Goal: Information Seeking & Learning: Learn about a topic

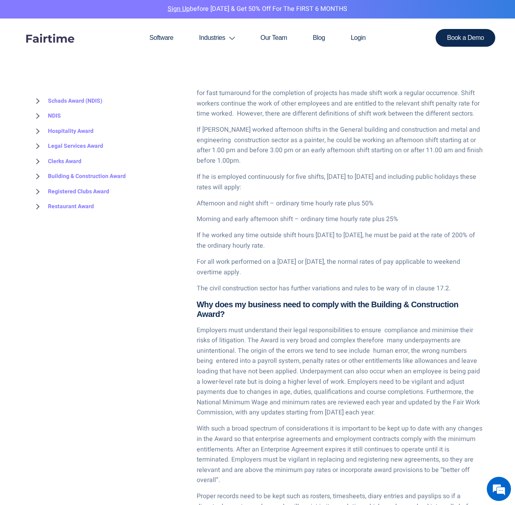
scroll to position [2331, 0]
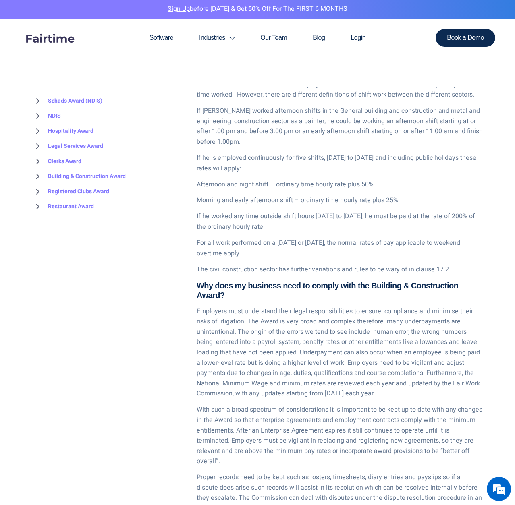
click at [311, 326] on p "Employers must understand their legal responsibilities to ensure compliance and…" at bounding box center [340, 352] width 286 height 93
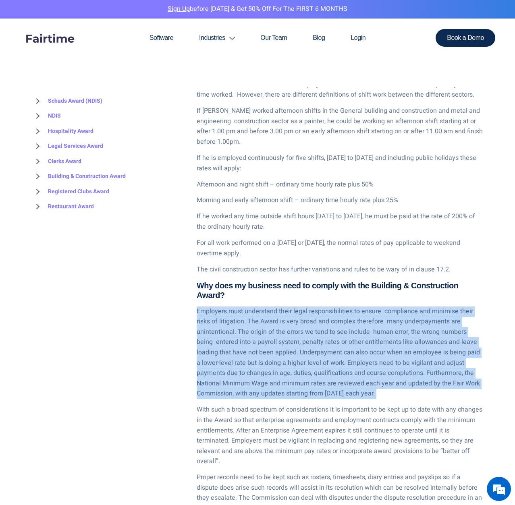
click at [311, 326] on p "Employers must understand their legal responsibilities to ensure compliance and…" at bounding box center [340, 352] width 286 height 93
click at [313, 338] on p "Employers must understand their legal responsibilities to ensure compliance and…" at bounding box center [340, 352] width 286 height 93
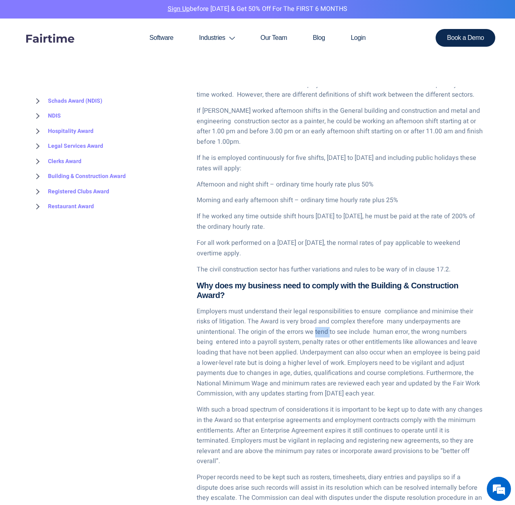
click at [313, 338] on p "Employers must understand their legal responsibilities to ensure compliance and…" at bounding box center [340, 352] width 286 height 93
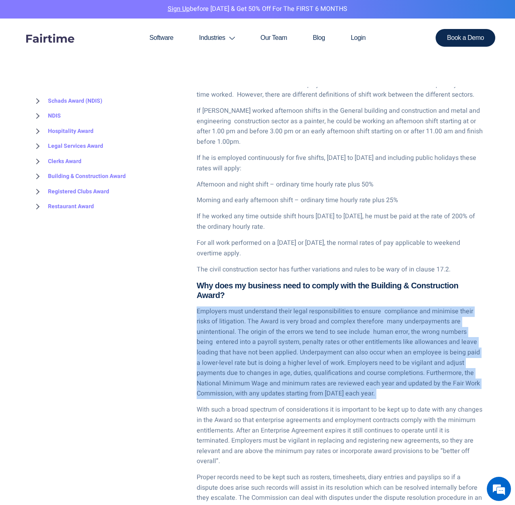
click at [313, 338] on p "Employers must understand their legal responsibilities to ensure compliance and…" at bounding box center [340, 352] width 286 height 93
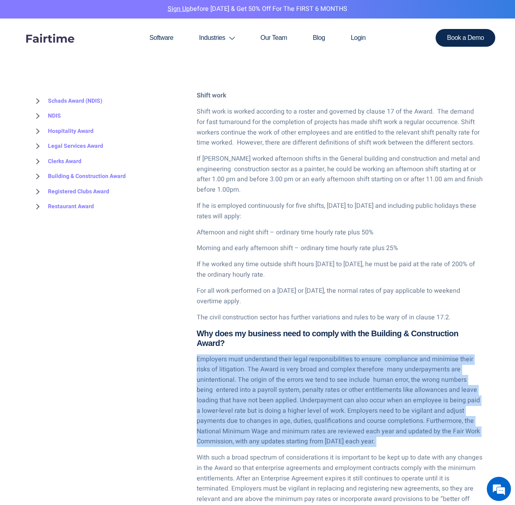
scroll to position [2250, 0]
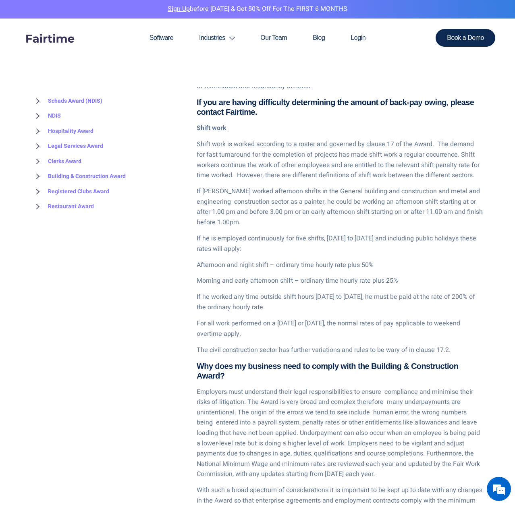
click at [217, 197] on p "If Steve worked afternoon shifts in the General building and construction and m…" at bounding box center [340, 206] width 286 height 41
click at [218, 197] on p "If Steve worked afternoon shifts in the General building and construction and m…" at bounding box center [340, 206] width 286 height 41
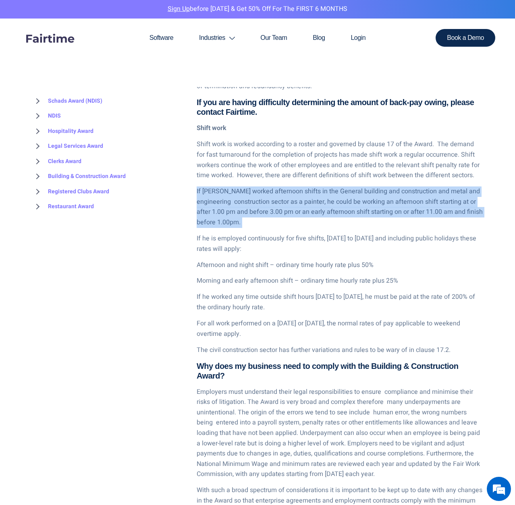
click at [218, 197] on p "If Steve worked afternoon shifts in the General building and construction and m…" at bounding box center [340, 206] width 286 height 41
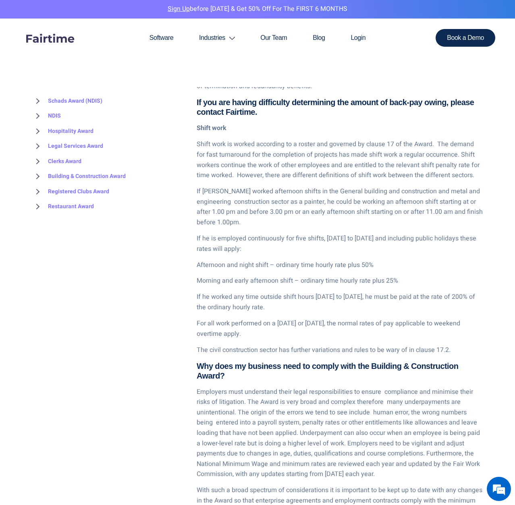
click at [230, 157] on p "Shift work is worked according to a roster and governed by clause 17 of the Awa…" at bounding box center [340, 159] width 286 height 41
click at [249, 196] on p "If Steve worked afternoon shifts in the General building and construction and m…" at bounding box center [340, 206] width 286 height 41
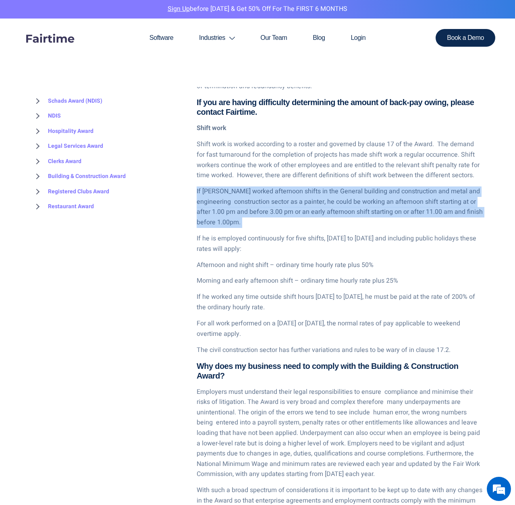
click at [249, 196] on p "If Steve worked afternoon shifts in the General building and construction and m…" at bounding box center [340, 206] width 286 height 41
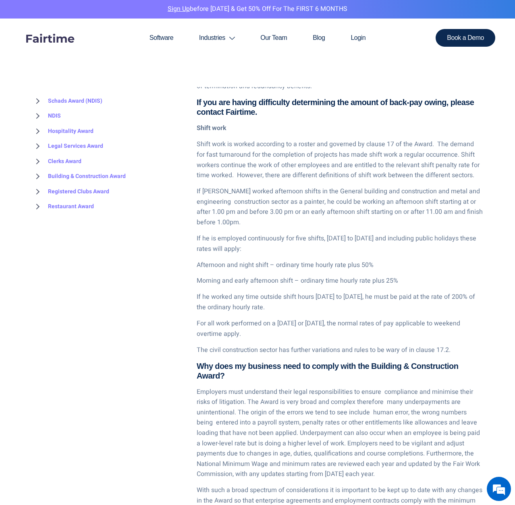
click at [219, 242] on p "If he is employed continuously for five shifts, Monday to Friday and including …" at bounding box center [340, 244] width 286 height 21
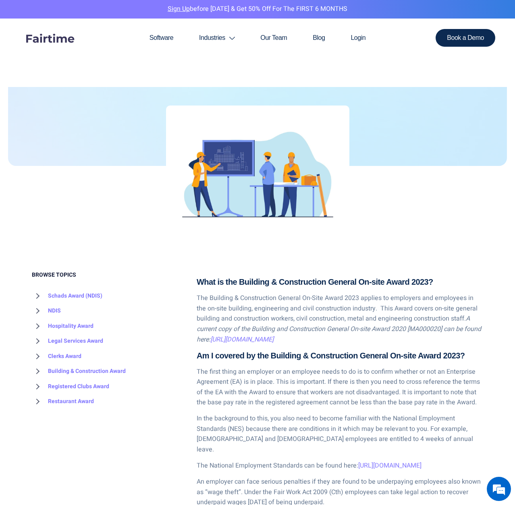
scroll to position [201, 0]
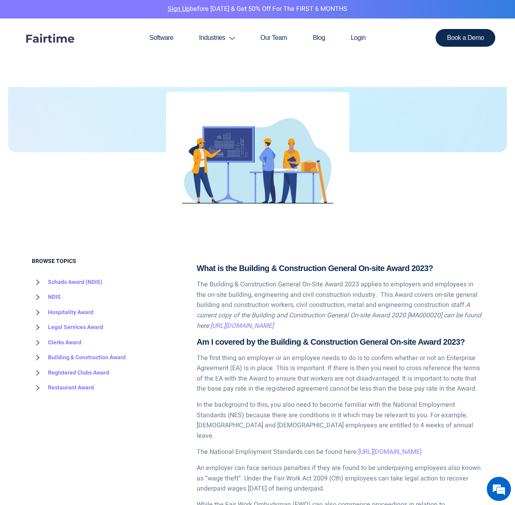
drag, startPoint x: 177, startPoint y: 267, endPoint x: 173, endPoint y: 255, distance: 12.0
click at [177, 267] on div "BROWSE TOPICS Schads Award (NDIS) Overview 2025 Update Pay Rates How to Interpr…" at bounding box center [108, 327] width 153 height 138
click at [273, 323] on em "https://awardviewer.fwo.gov.au/award/show/MA000020" at bounding box center [241, 326] width 63 height 10
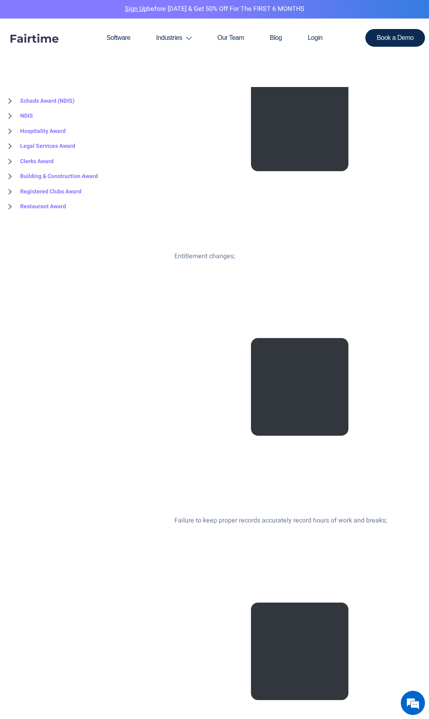
scroll to position [846, 0]
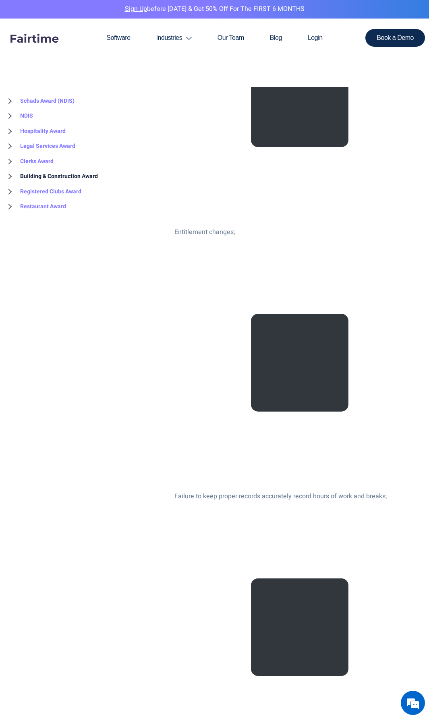
click at [58, 176] on link "Building & Construction Award" at bounding box center [51, 176] width 94 height 15
click at [38, 193] on link "Overview" at bounding box center [24, 192] width 40 height 16
click at [30, 189] on link "Overview" at bounding box center [24, 192] width 40 height 16
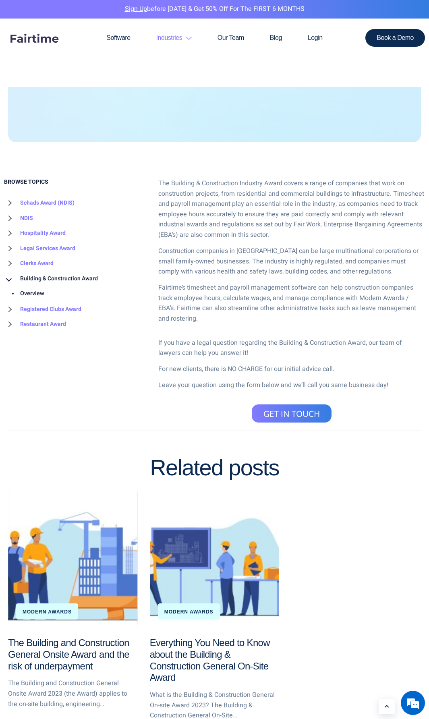
scroll to position [242, 0]
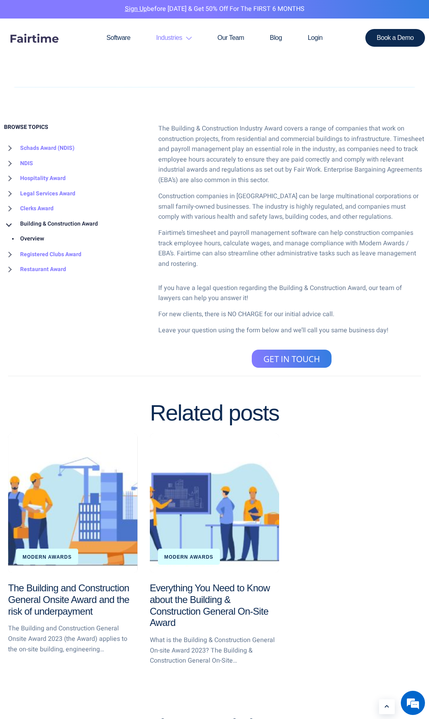
click at [215, 550] on div "Modern Awards" at bounding box center [189, 557] width 62 height 16
click at [212, 561] on div "Modern Awards" at bounding box center [189, 557] width 62 height 16
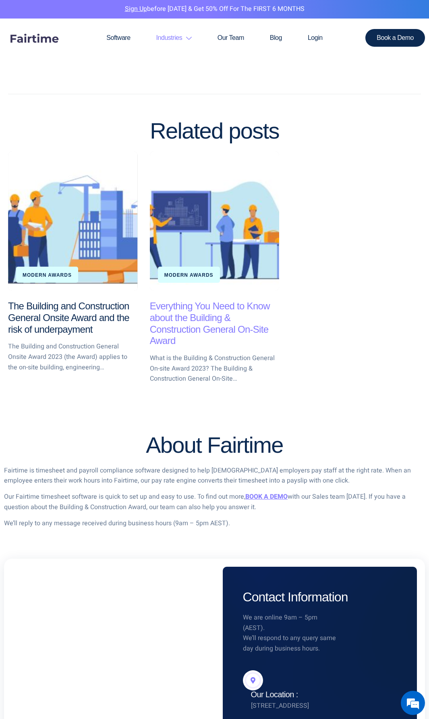
click at [195, 323] on h3 "Everything You Need to Know about the Building & Construction General On-Site A…" at bounding box center [215, 323] width 130 height 46
click at [186, 316] on link "Everything You Need to Know about the Building & Construction General On-Site A…" at bounding box center [210, 323] width 120 height 46
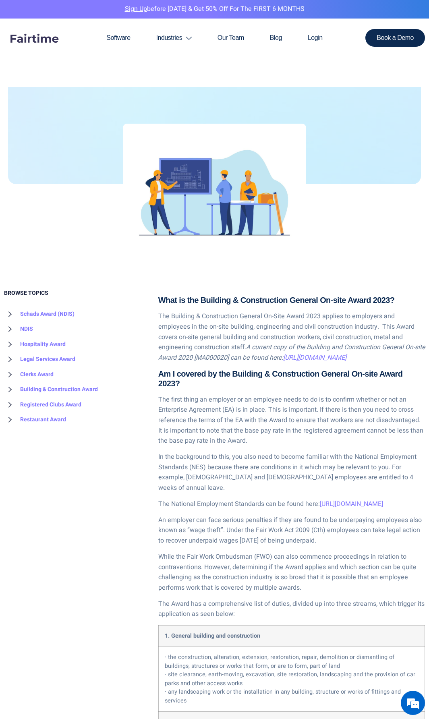
click at [286, 322] on p "The Building & Construction General On-Site Award 2023 applies to employers and…" at bounding box center [291, 337] width 267 height 52
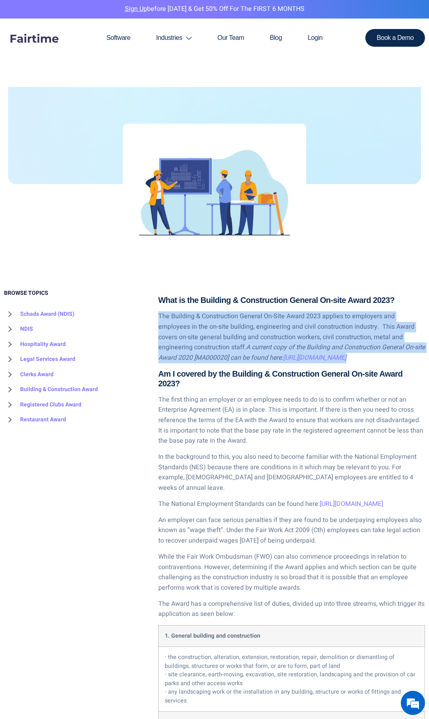
click at [286, 322] on p "The Building & Construction General On-Site Award 2023 applies to employers and…" at bounding box center [291, 337] width 267 height 52
click at [323, 331] on p "The Building & Construction General On-Site Award 2023 applies to employers and…" at bounding box center [291, 337] width 267 height 52
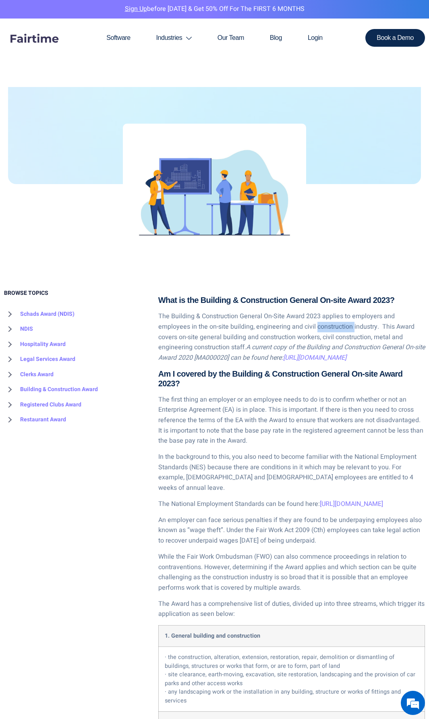
click at [323, 331] on p "The Building & Construction General On-Site Award 2023 applies to employers and…" at bounding box center [291, 337] width 267 height 52
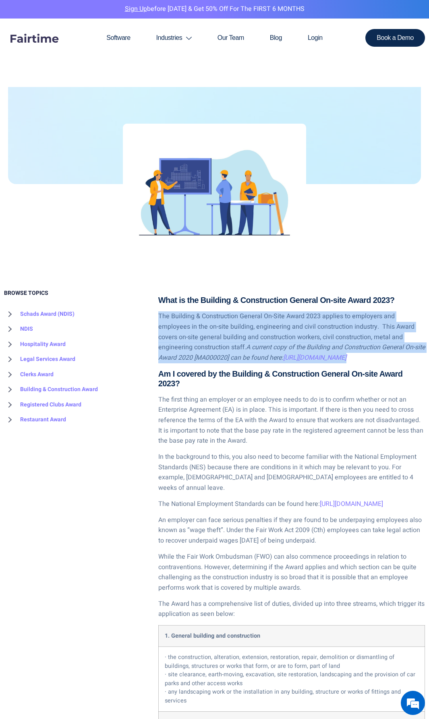
click at [323, 331] on p "The Building & Construction General On-Site Award 2023 applies to employers and…" at bounding box center [291, 337] width 267 height 52
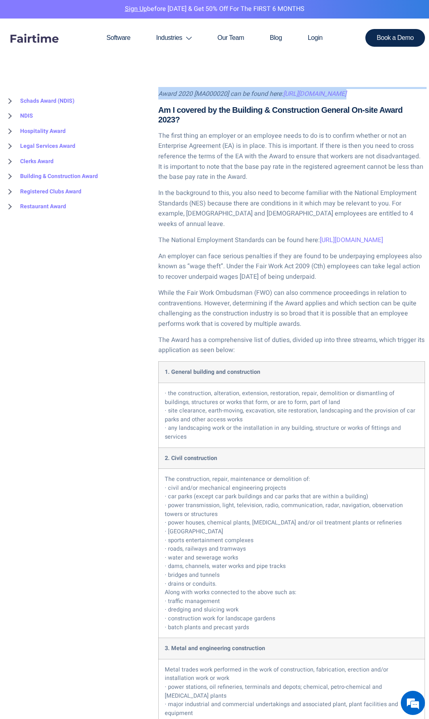
scroll to position [483, 0]
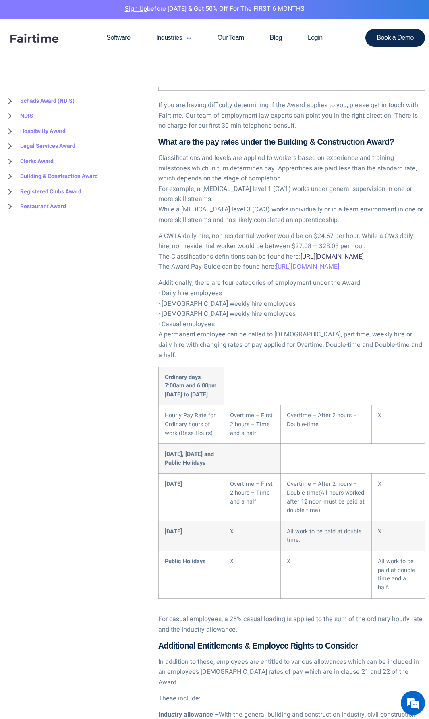
scroll to position [1128, 0]
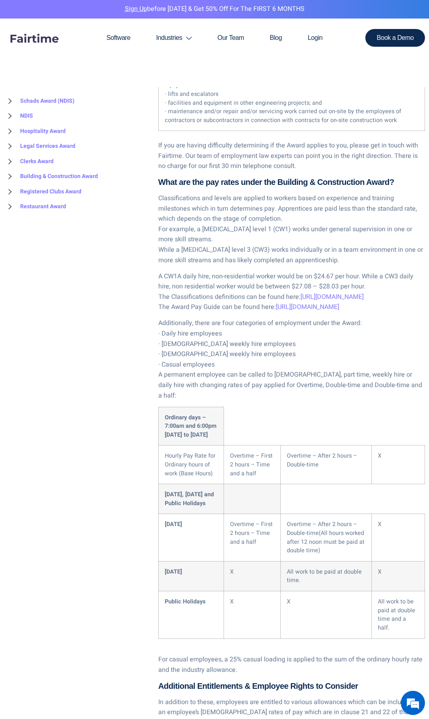
click at [262, 281] on p "A CW1A daily hire, non-residential worker would be on $24.67 per hour. While a …" at bounding box center [291, 291] width 267 height 41
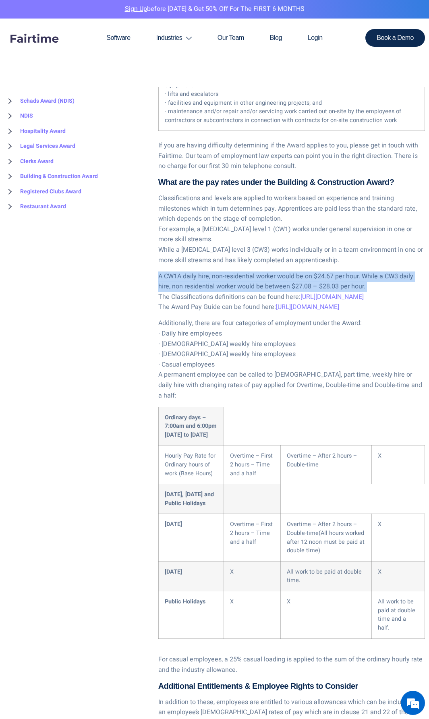
click at [262, 281] on p "A CW1A daily hire, non-residential worker would be on $24.67 per hour. While a …" at bounding box center [291, 291] width 267 height 41
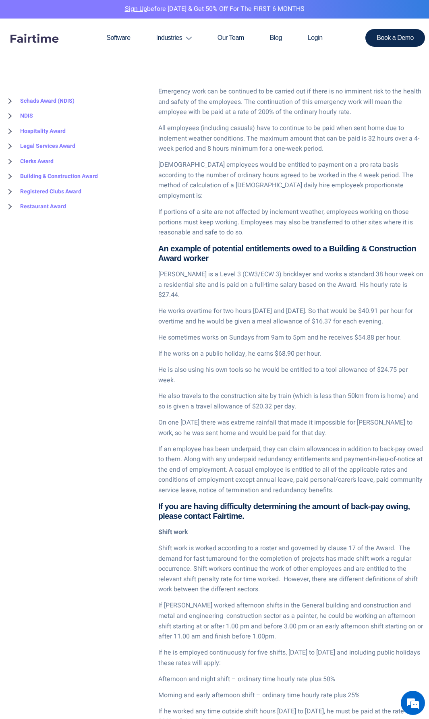
scroll to position [2054, 0]
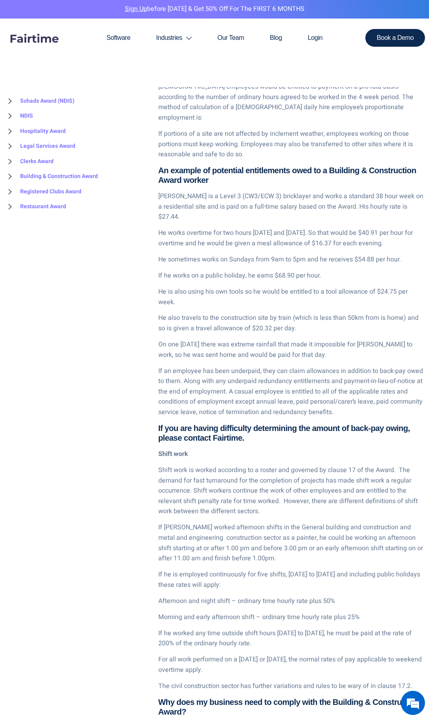
click at [308, 465] on p "Shift work is worked according to a roster and governed by clause 17 of the Awa…" at bounding box center [291, 491] width 267 height 52
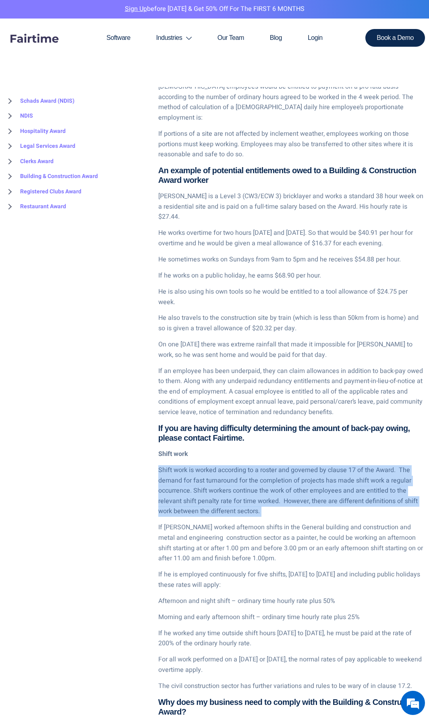
click at [308, 465] on p "Shift work is worked according to a roster and governed by clause 17 of the Awa…" at bounding box center [291, 491] width 267 height 52
click at [327, 465] on p "Shift work is worked according to a roster and governed by clause 17 of the Awa…" at bounding box center [291, 491] width 267 height 52
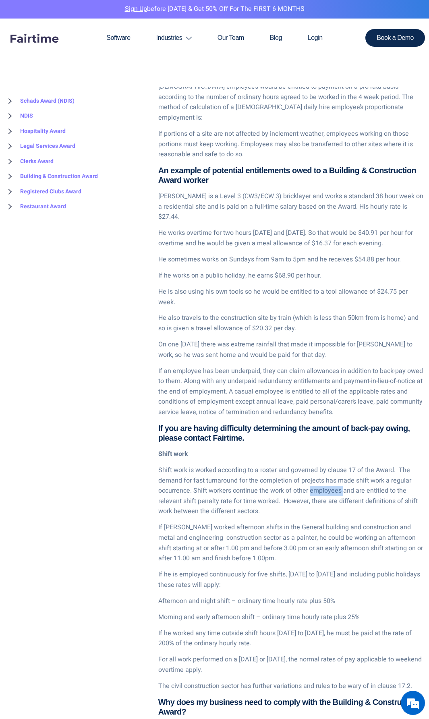
click at [327, 465] on p "Shift work is worked according to a roster and governed by clause 17 of the Awa…" at bounding box center [291, 491] width 267 height 52
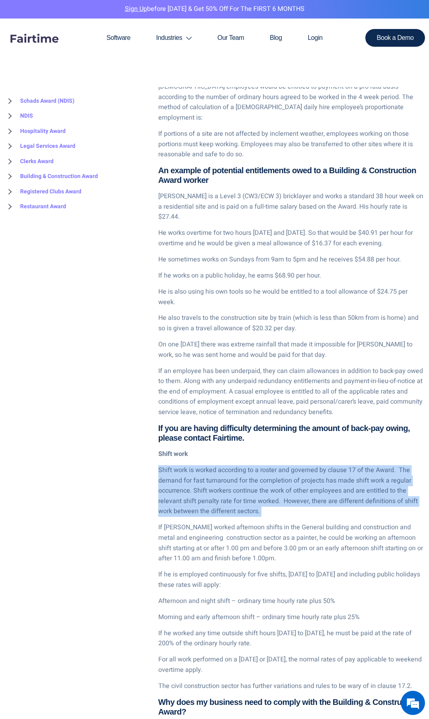
click at [327, 465] on p "Shift work is worked according to a roster and governed by clause 17 of the Awa…" at bounding box center [291, 491] width 267 height 52
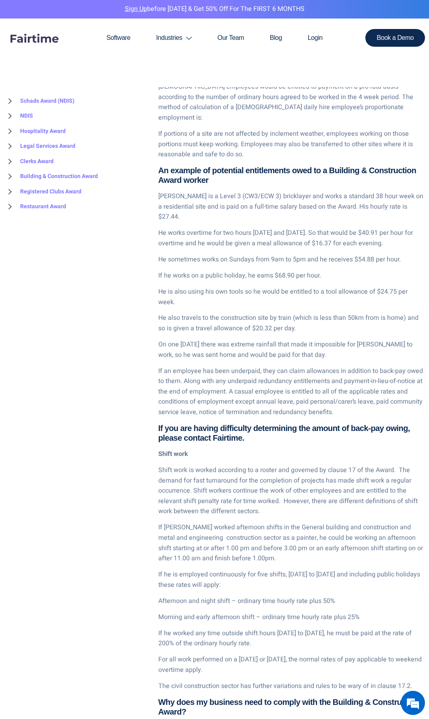
click at [275, 522] on p "If Steve worked afternoon shifts in the General building and construction and m…" at bounding box center [291, 542] width 267 height 41
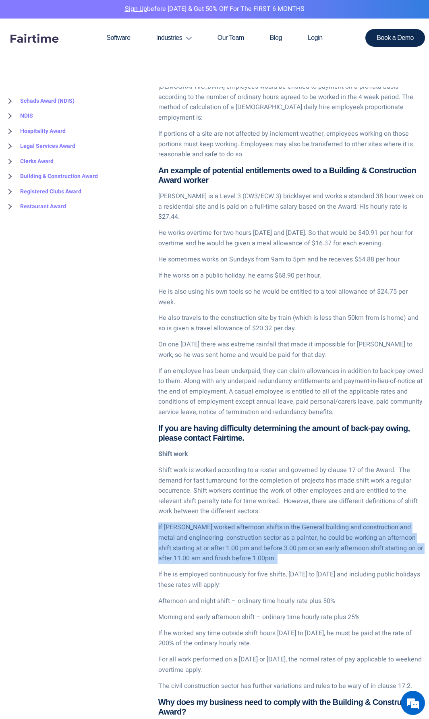
click at [275, 522] on p "If Steve worked afternoon shifts in the General building and construction and m…" at bounding box center [291, 542] width 267 height 41
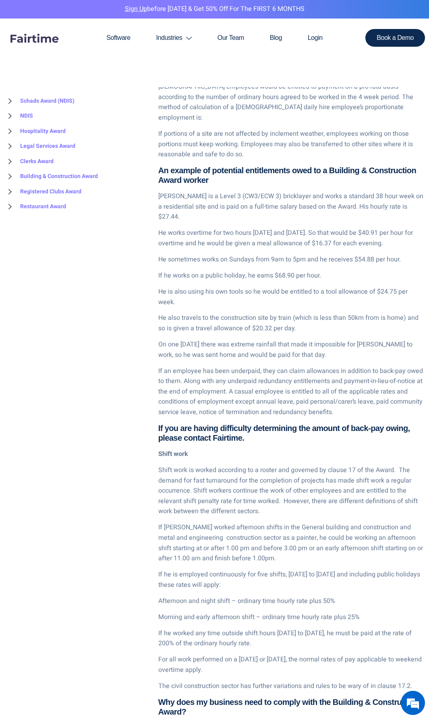
click at [245, 569] on p "If he is employed continuously for five shifts, Monday to Friday and including …" at bounding box center [291, 579] width 267 height 21
click at [258, 522] on p "If Steve worked afternoon shifts in the General building and construction and m…" at bounding box center [291, 542] width 267 height 41
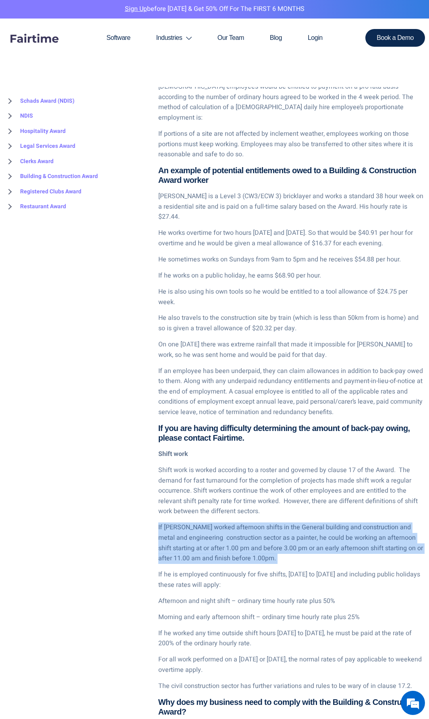
click at [258, 522] on p "If Steve worked afternoon shifts in the General building and construction and m…" at bounding box center [291, 542] width 267 height 41
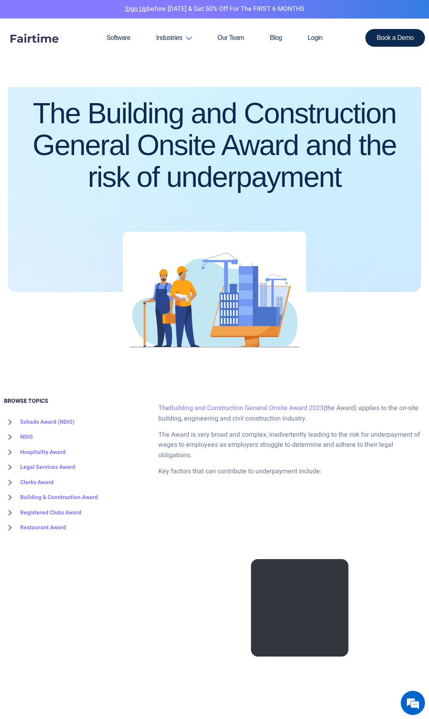
scroll to position [81, 0]
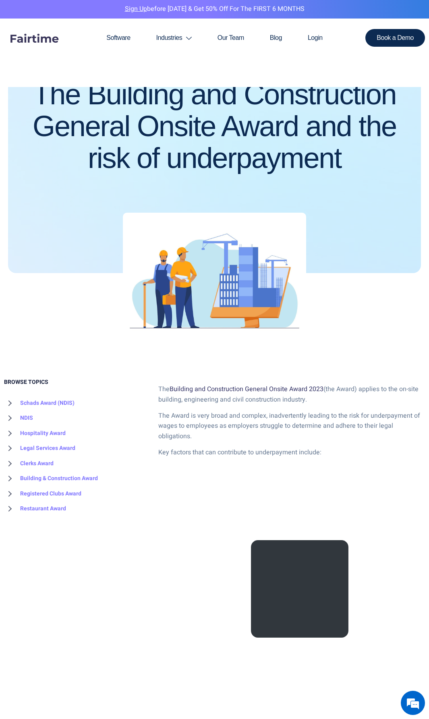
click at [306, 387] on link "Building and Construction General Onsite Award 2023" at bounding box center [247, 389] width 154 height 10
